Goal: Information Seeking & Learning: Learn about a topic

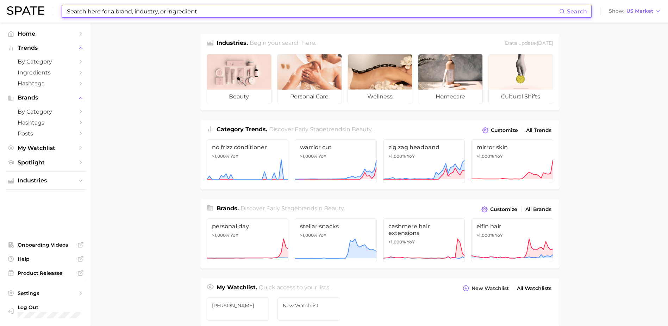
click at [177, 14] on input at bounding box center [312, 11] width 493 height 12
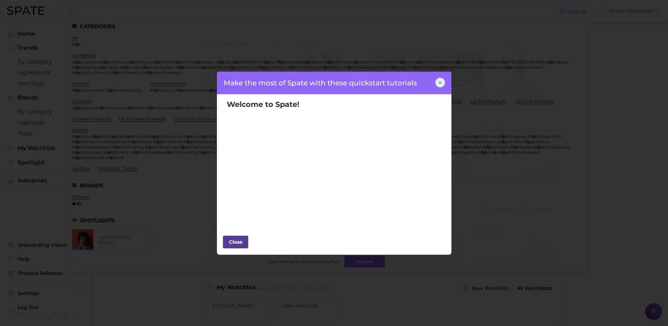
click at [237, 242] on div "Close" at bounding box center [235, 241] width 21 height 11
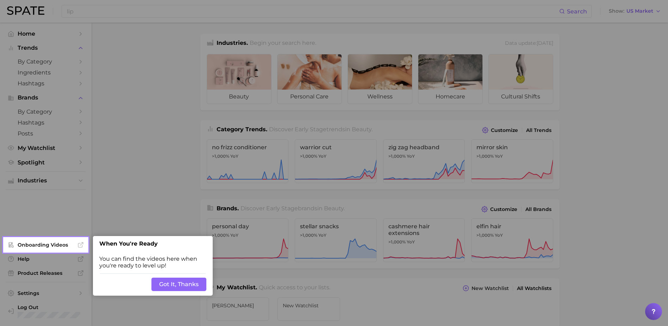
click at [178, 213] on div at bounding box center [378, 286] width 581 height 572
click at [194, 287] on button "Got It, Thanks" at bounding box center [178, 283] width 55 height 13
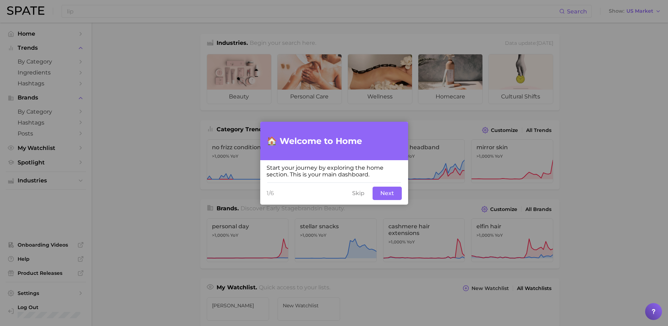
click at [354, 188] on button "Skip" at bounding box center [358, 192] width 21 height 13
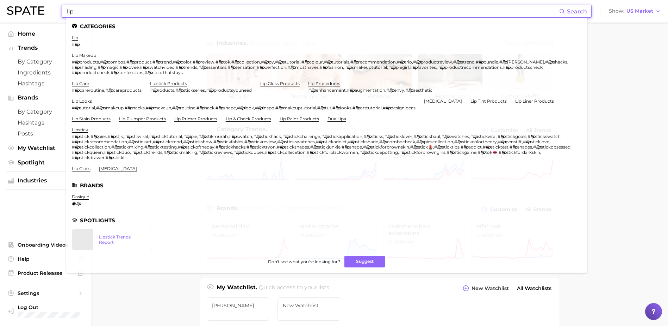
click at [162, 10] on input "lip" at bounding box center [312, 11] width 493 height 12
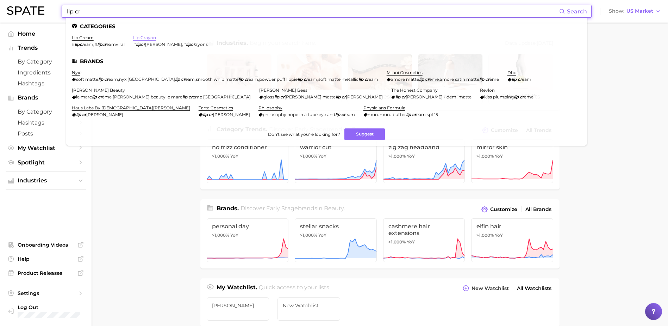
type input "lip cr"
click at [153, 36] on link "lip crayon" at bounding box center [144, 37] width 23 height 5
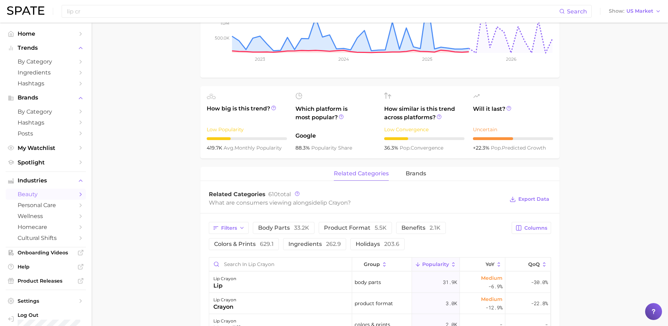
scroll to position [183, 0]
click at [414, 171] on span "brands" at bounding box center [416, 174] width 20 height 6
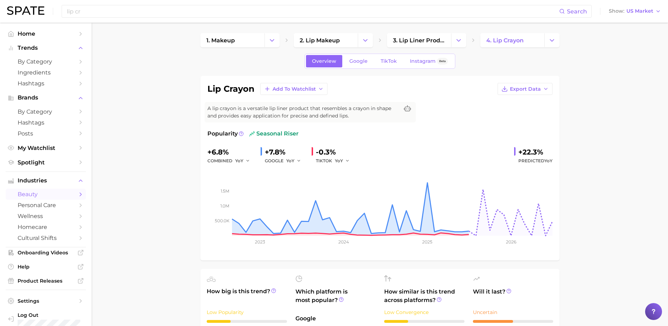
scroll to position [0, 0]
click at [358, 62] on span "Google" at bounding box center [358, 62] width 18 height 6
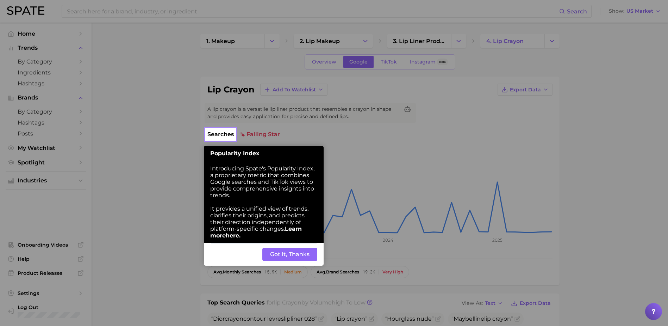
click at [296, 249] on button "Got It, Thanks" at bounding box center [289, 253] width 55 height 13
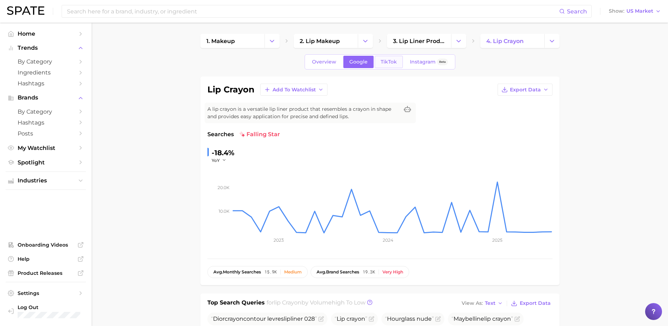
click at [390, 60] on span "TikTok" at bounding box center [389, 62] width 16 height 6
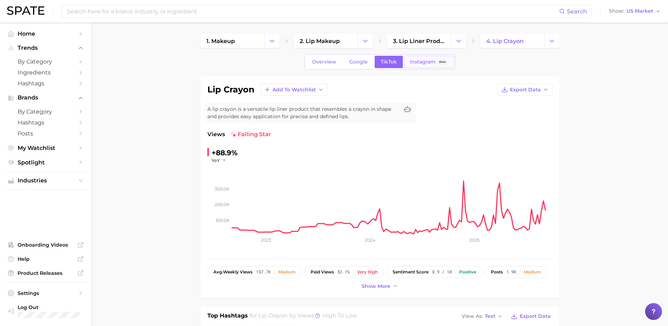
click at [420, 62] on span "Instagram" at bounding box center [423, 62] width 26 height 6
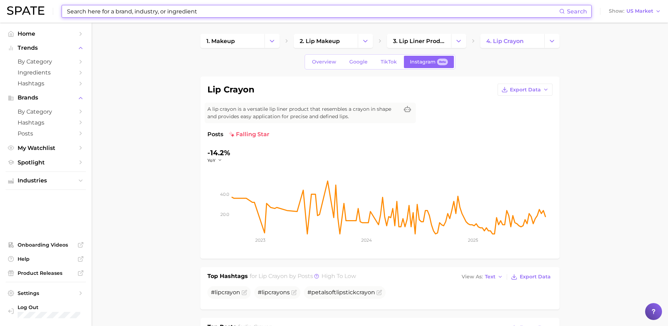
click at [405, 14] on input at bounding box center [312, 11] width 493 height 12
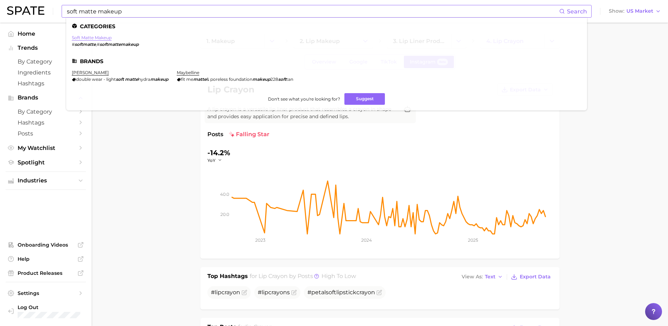
click at [104, 37] on link "soft matte makeup" at bounding box center [92, 37] width 40 height 5
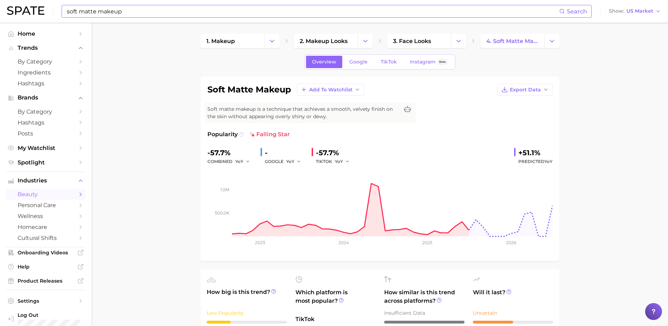
click at [240, 134] on icon at bounding box center [241, 134] width 5 height 5
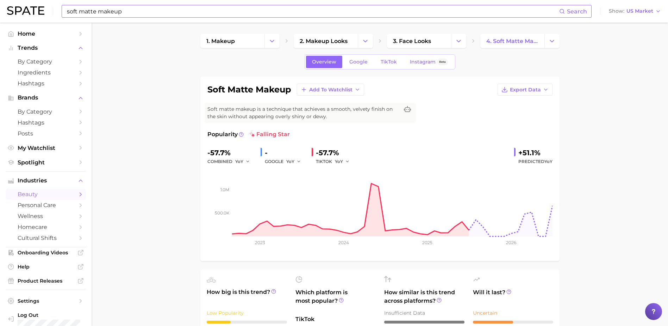
click at [171, 10] on input "soft matte makeup" at bounding box center [312, 11] width 493 height 12
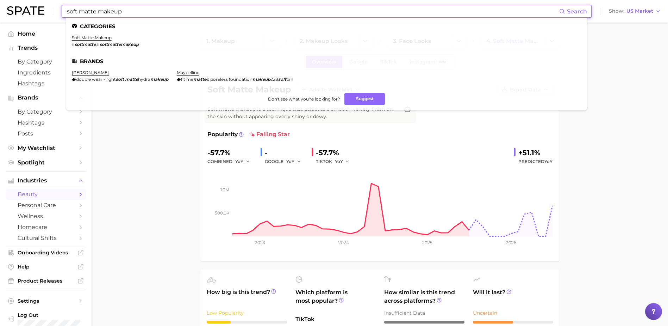
click at [109, 14] on input "soft matte makeup" at bounding box center [312, 11] width 493 height 12
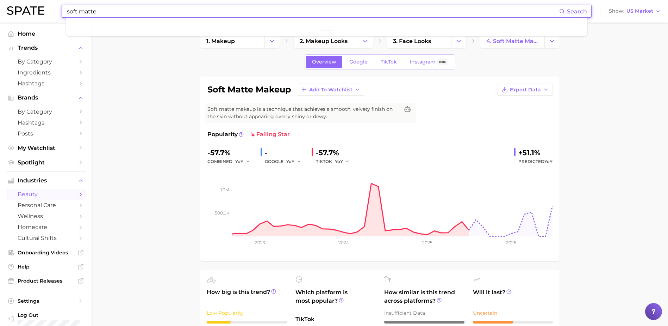
type input "soft matte"
